Goal: Information Seeking & Learning: Learn about a topic

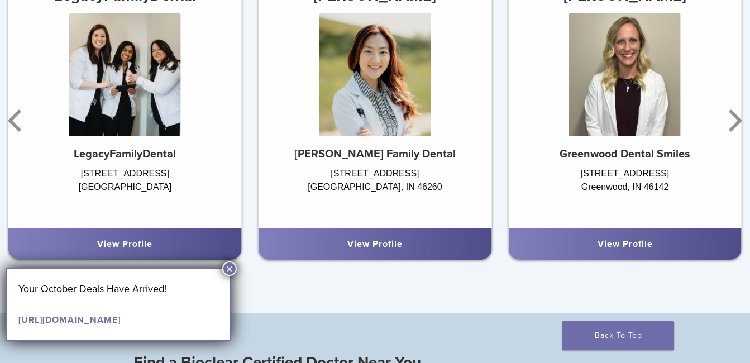
scroll to position [670, 0]
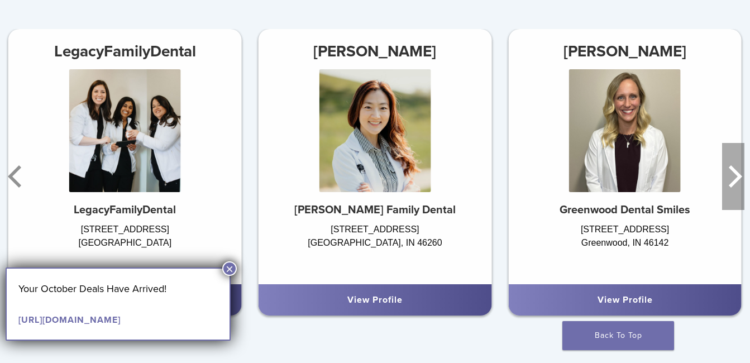
click at [734, 171] on icon "Next" at bounding box center [735, 176] width 13 height 22
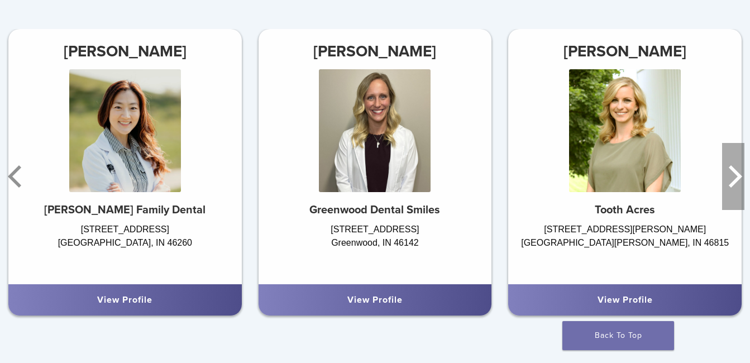
click at [733, 170] on icon "Next" at bounding box center [735, 176] width 13 height 22
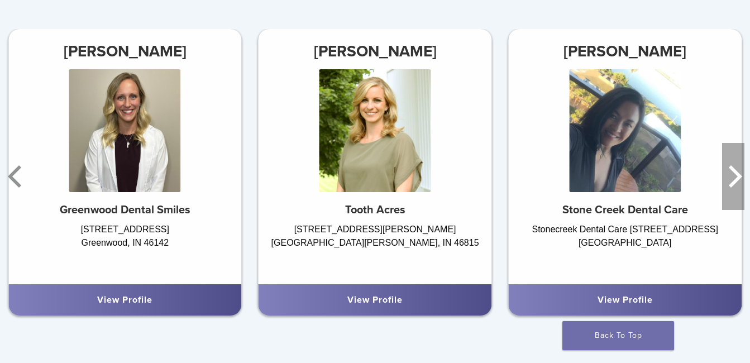
click at [733, 170] on icon "Next" at bounding box center [735, 176] width 13 height 22
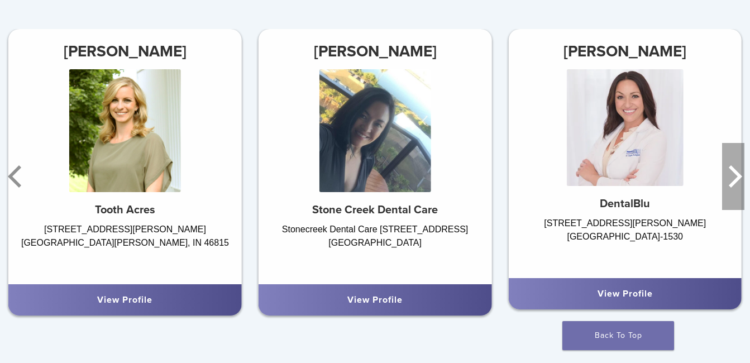
click at [727, 173] on icon "Next" at bounding box center [733, 176] width 22 height 67
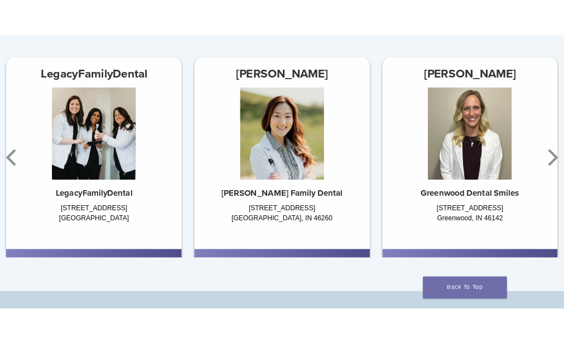
scroll to position [573, 0]
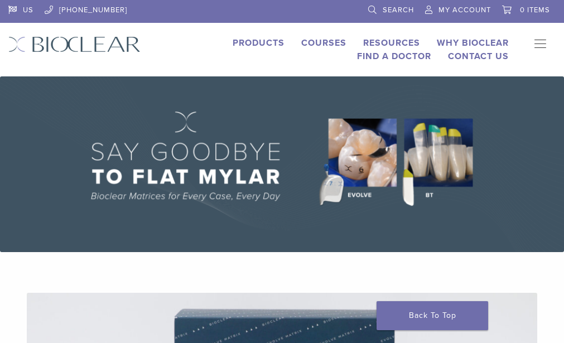
click at [437, 37] on link "Why Bioclear" at bounding box center [473, 42] width 72 height 11
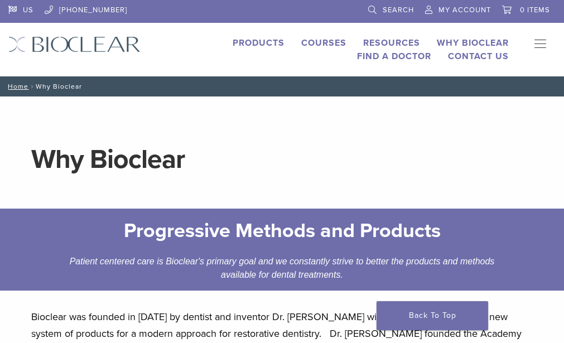
click at [233, 37] on link "Products" at bounding box center [259, 42] width 52 height 11
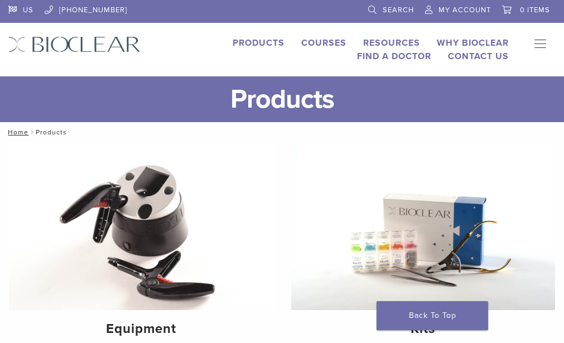
click at [302, 42] on link "Courses" at bounding box center [324, 42] width 45 height 11
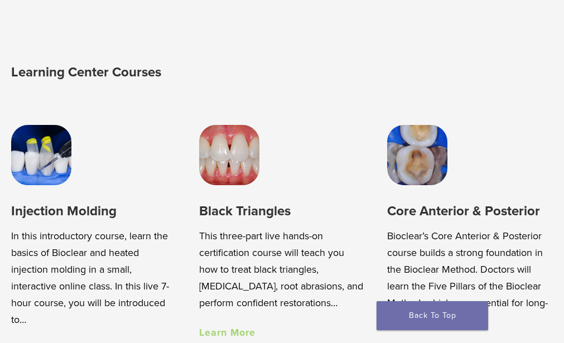
scroll to position [726, 0]
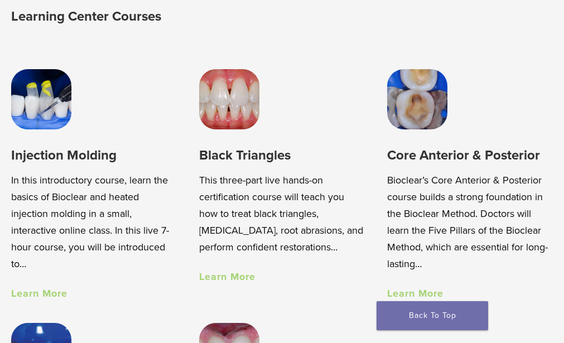
click at [42, 293] on link "Learn More" at bounding box center [39, 294] width 56 height 12
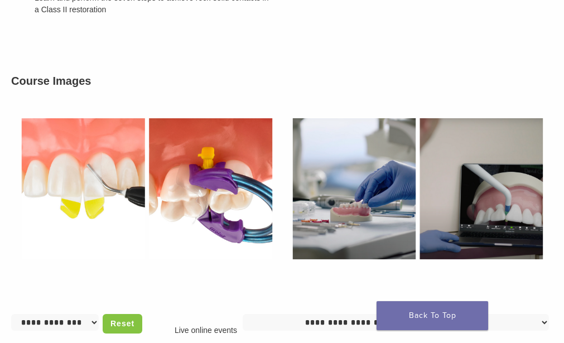
scroll to position [726, 0]
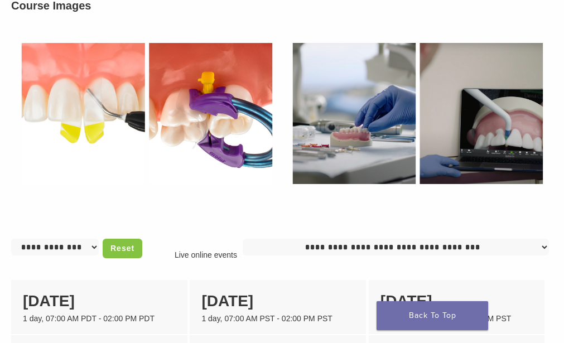
click at [92, 239] on form "**********" at bounding box center [76, 250] width 131 height 23
click at [87, 239] on select "**********" at bounding box center [55, 247] width 88 height 17
click at [92, 191] on div "Course Images" at bounding box center [282, 101] width 559 height 237
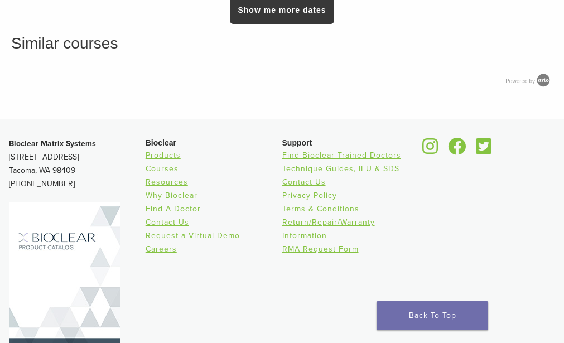
scroll to position [1359, 0]
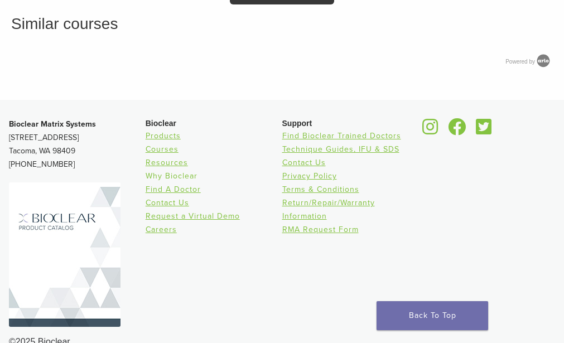
click at [180, 171] on link "Why Bioclear" at bounding box center [172, 175] width 52 height 9
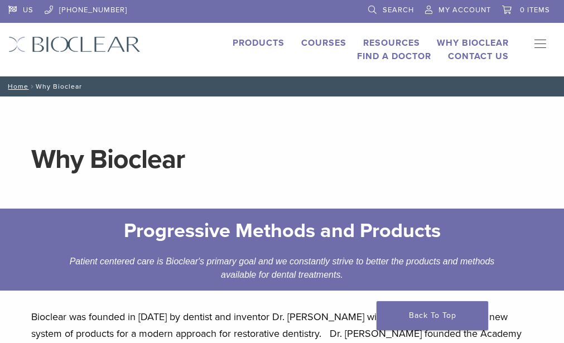
click at [233, 38] on link "Products" at bounding box center [259, 42] width 52 height 11
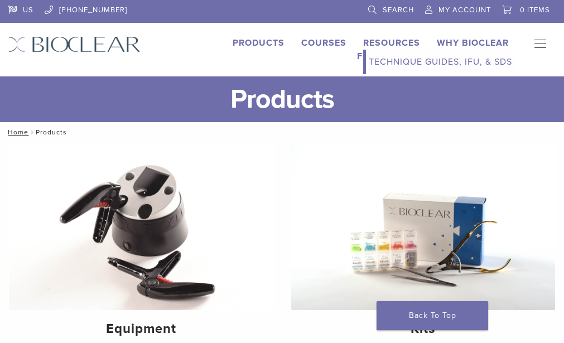
click at [366, 63] on link "Technique Guides, IFU, & SDS" at bounding box center [440, 62] width 149 height 25
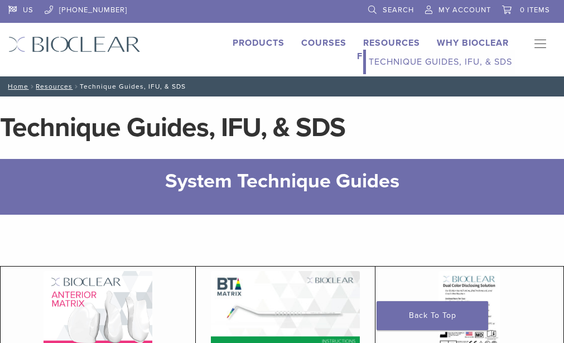
click at [363, 41] on link "Resources" at bounding box center [391, 42] width 57 height 11
click at [437, 43] on link "Why Bioclear" at bounding box center [473, 42] width 72 height 11
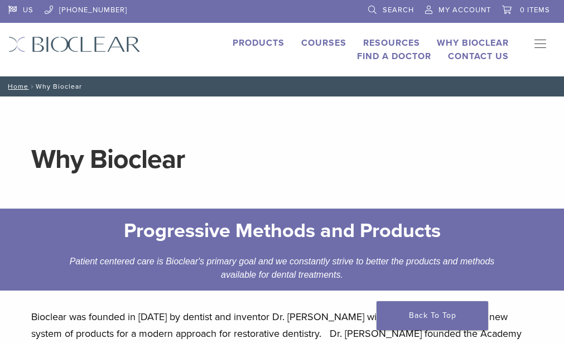
click at [302, 36] on li "Courses" at bounding box center [324, 42] width 45 height 13
click at [302, 42] on link "Courses" at bounding box center [324, 42] width 45 height 11
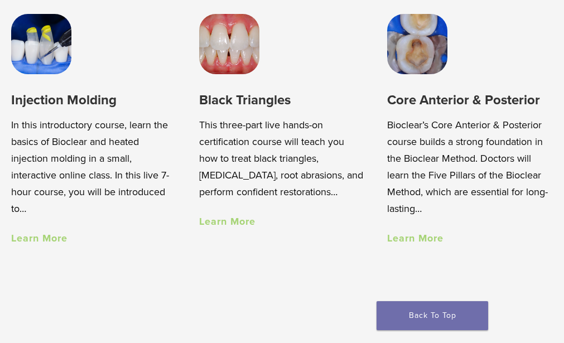
scroll to position [782, 0]
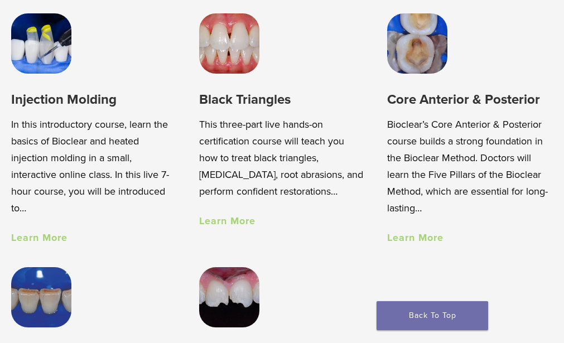
click at [225, 224] on link "Learn More" at bounding box center [227, 221] width 56 height 12
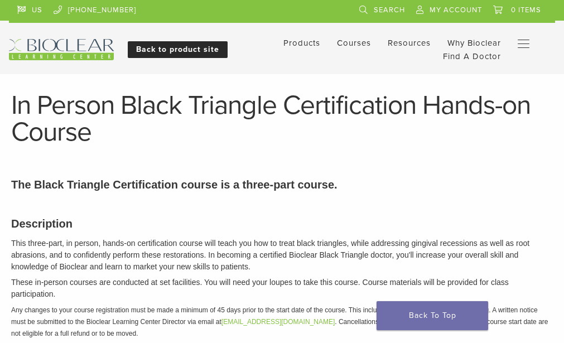
click at [199, 49] on link "Back to product site" at bounding box center [178, 49] width 100 height 17
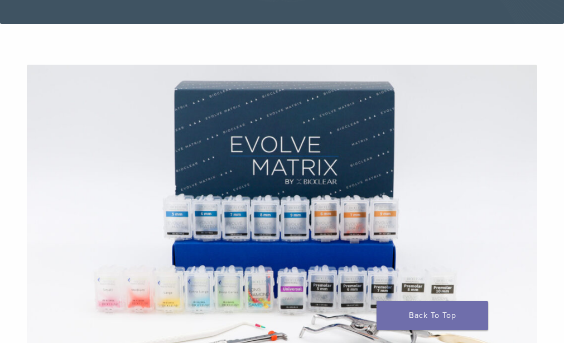
scroll to position [335, 0]
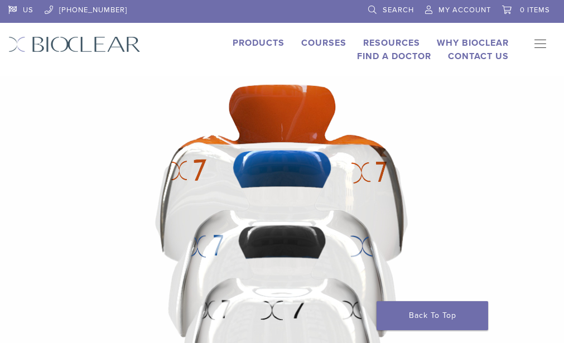
click at [233, 42] on link "Products" at bounding box center [259, 42] width 52 height 11
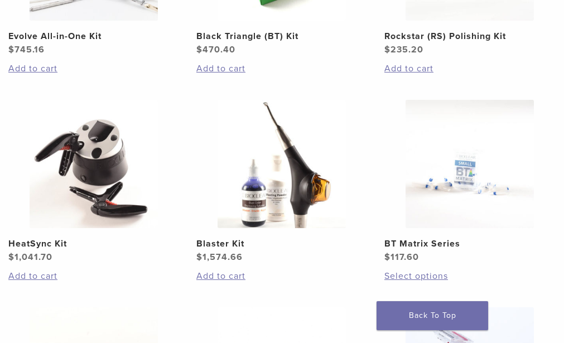
scroll to position [782, 0]
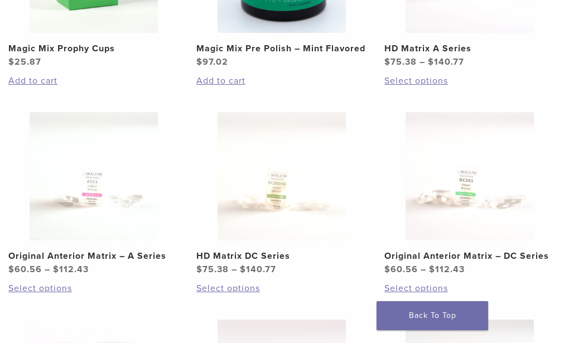
scroll to position [782, 0]
